Goal: Browse casually

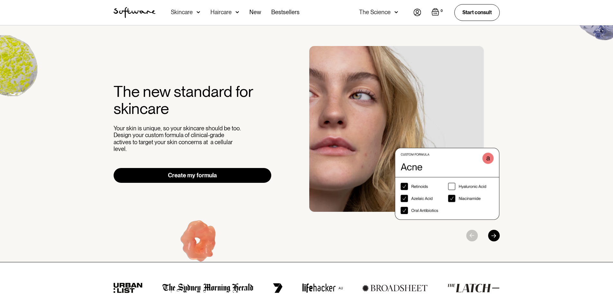
click at [189, 14] on div "Skincare" at bounding box center [182, 12] width 22 height 6
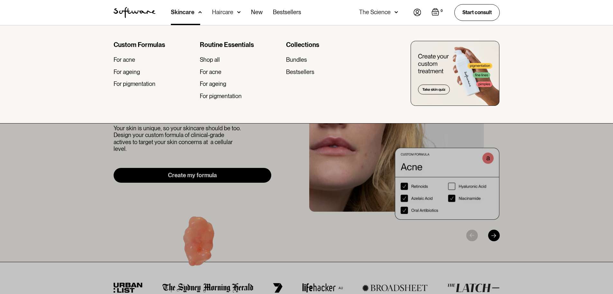
click at [141, 13] on img "home" at bounding box center [135, 12] width 42 height 11
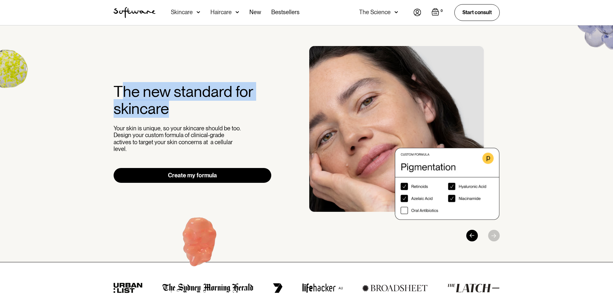
drag, startPoint x: 119, startPoint y: 96, endPoint x: 199, endPoint y: 112, distance: 81.1
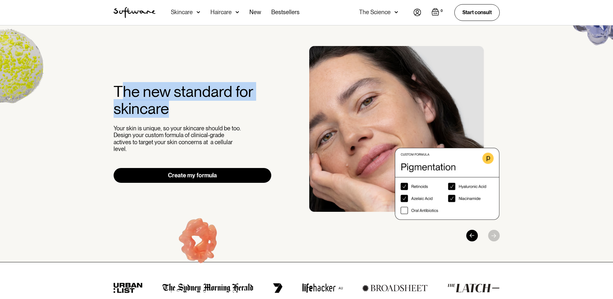
click at [199, 112] on h2 "The new standard for skincare" at bounding box center [193, 100] width 158 height 34
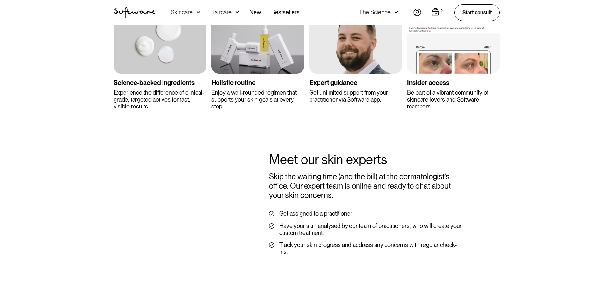
scroll to position [1826, 0]
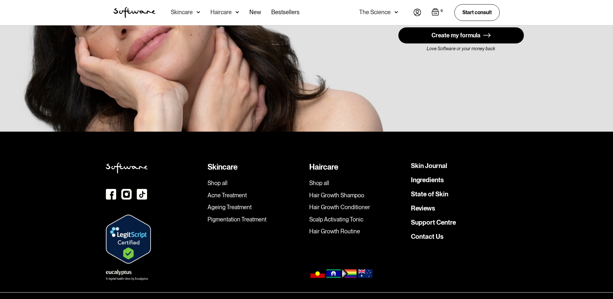
click at [114, 270] on img at bounding box center [119, 272] width 26 height 5
